Goal: Task Accomplishment & Management: Use online tool/utility

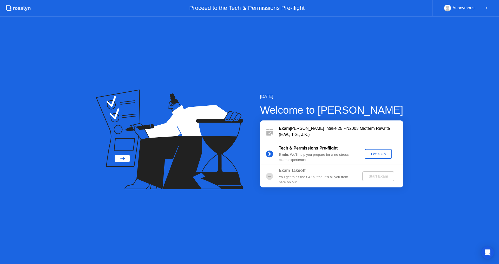
click at [373, 154] on div "Let's Go" at bounding box center [378, 154] width 23 height 4
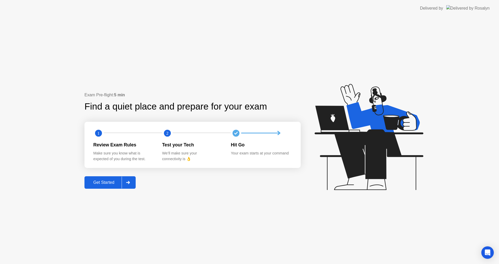
click at [101, 183] on div "Get Started" at bounding box center [104, 182] width 36 height 5
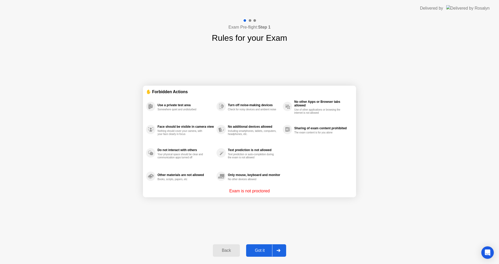
click at [262, 248] on div "Got it" at bounding box center [260, 250] width 24 height 5
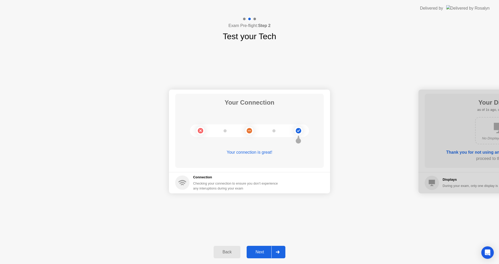
click at [263, 255] on div "Next" at bounding box center [259, 252] width 23 height 5
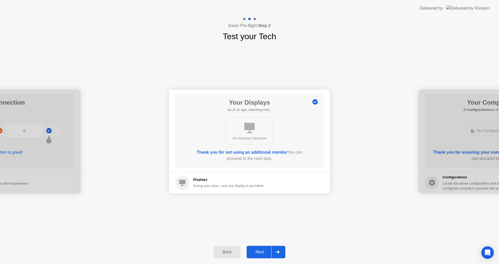
click at [265, 254] on div "Next" at bounding box center [259, 252] width 23 height 5
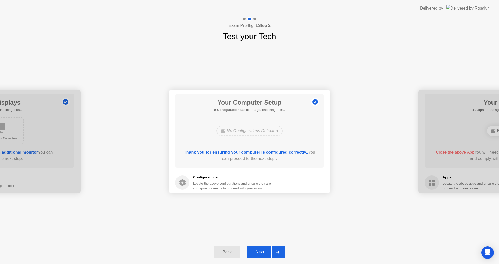
click at [266, 250] on div "Next" at bounding box center [259, 252] width 23 height 5
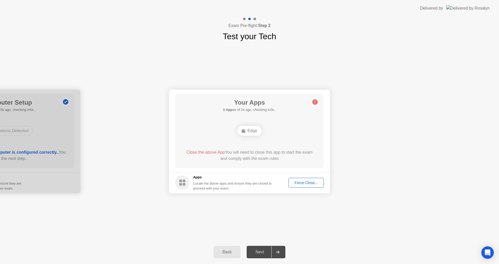
click at [313, 183] on div "Force Close..." at bounding box center [306, 183] width 32 height 4
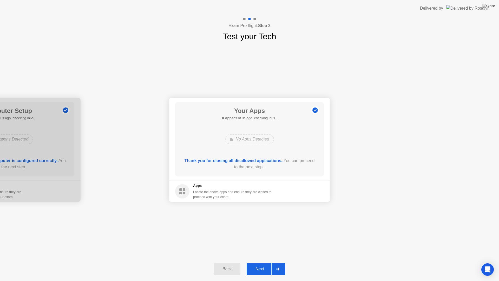
click at [365, 62] on div "Your Connection Your connection is great! Connection Checking your connection t…" at bounding box center [249, 150] width 499 height 214
click at [259, 264] on button "Next" at bounding box center [266, 268] width 39 height 12
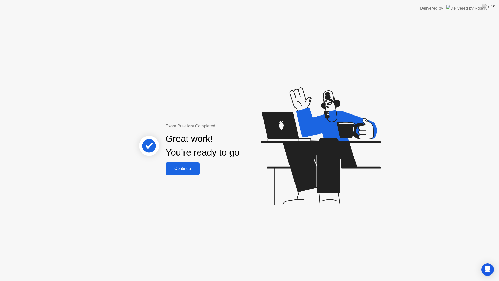
click at [189, 167] on div "Continue" at bounding box center [182, 168] width 31 height 5
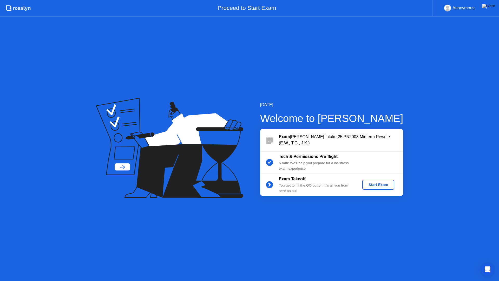
click at [381, 185] on div "Start Exam" at bounding box center [378, 184] width 28 height 4
